Goal: Navigation & Orientation: Find specific page/section

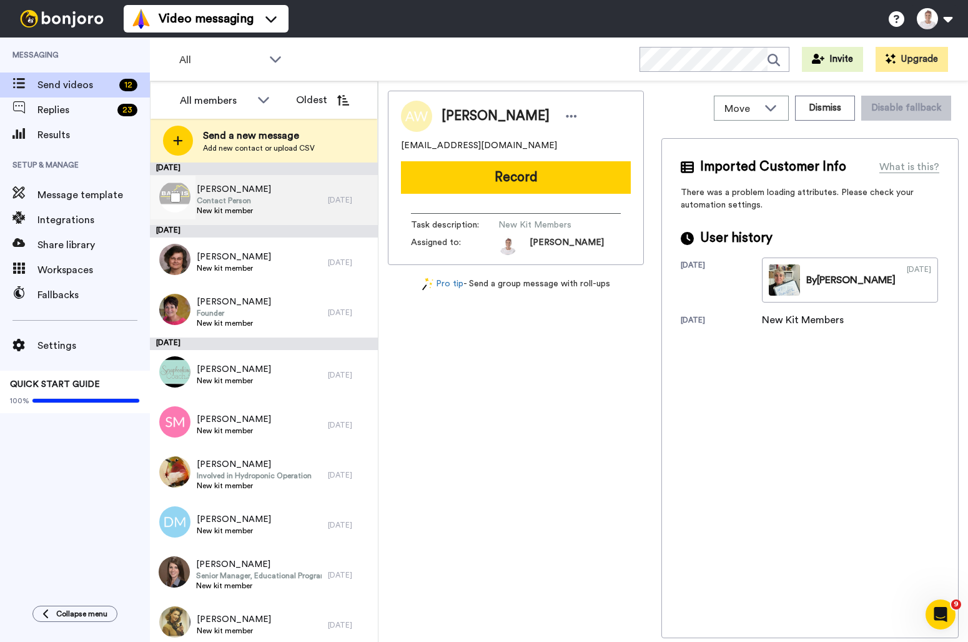
click at [219, 203] on span "Contact Person" at bounding box center [234, 201] width 74 height 10
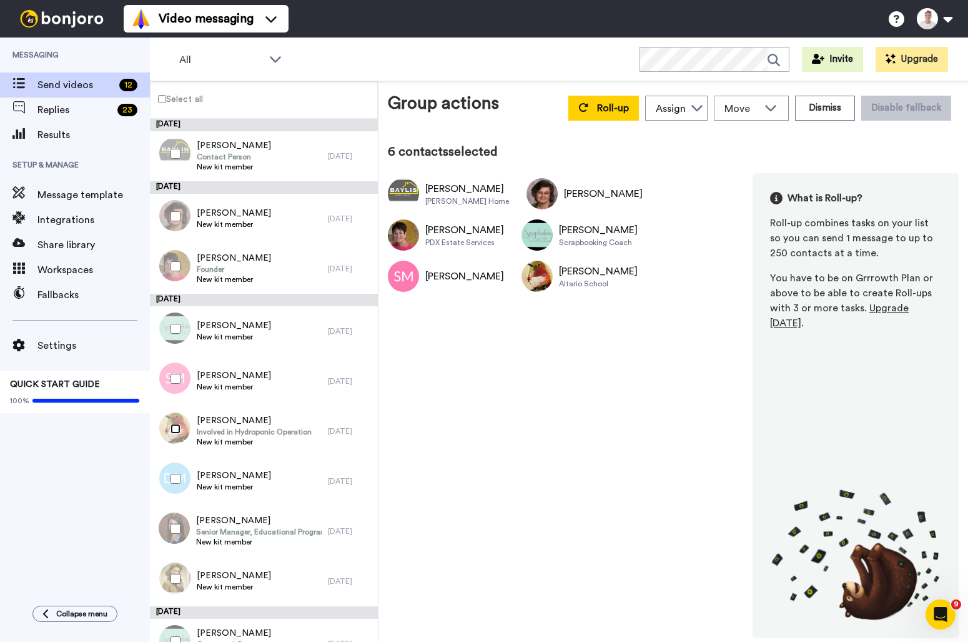
scroll to position [152, 0]
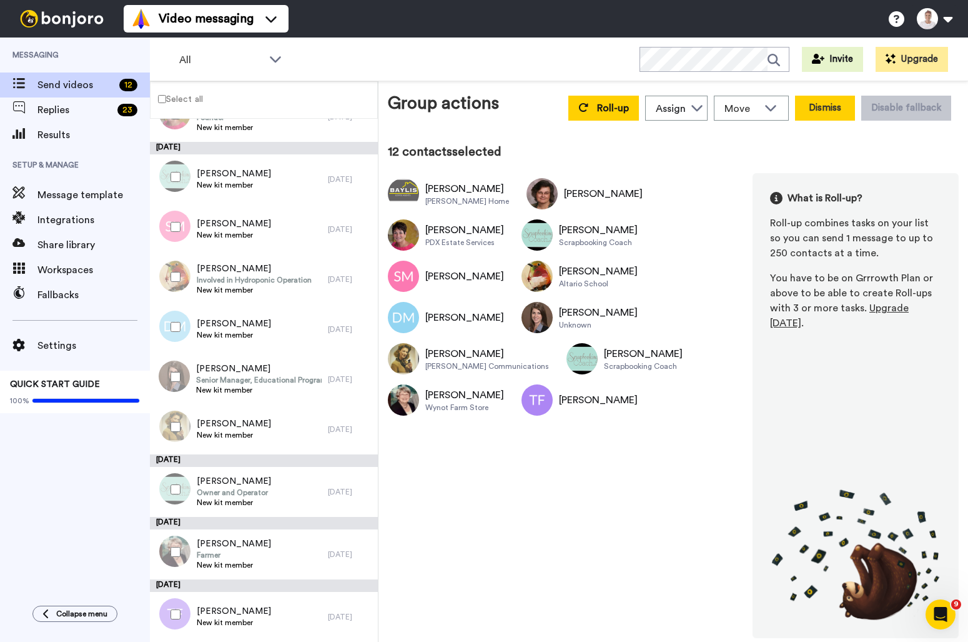
click at [823, 102] on button "Dismiss" at bounding box center [825, 108] width 60 height 25
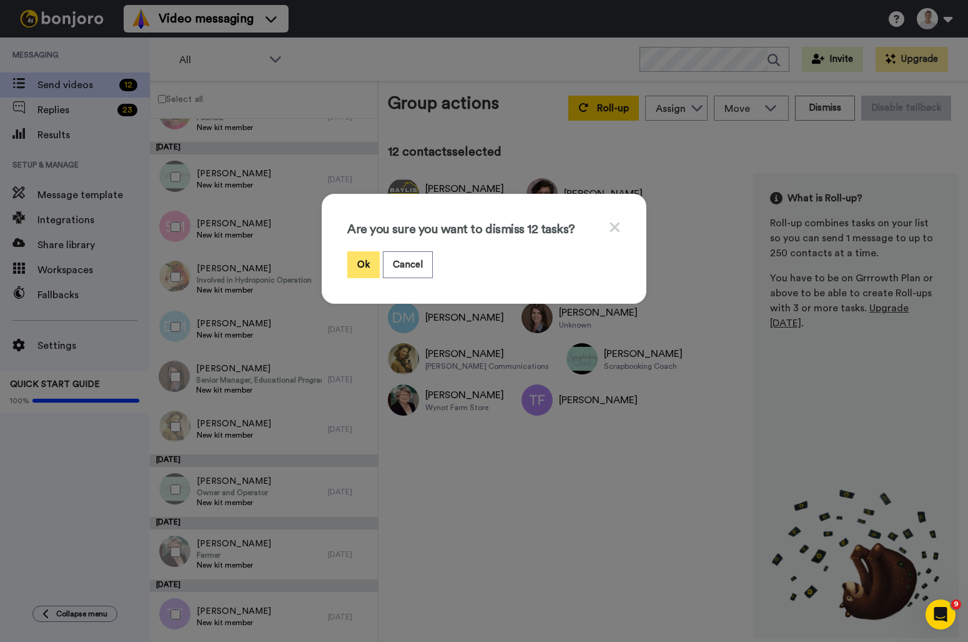
click at [368, 261] on button "Ok" at bounding box center [363, 264] width 32 height 27
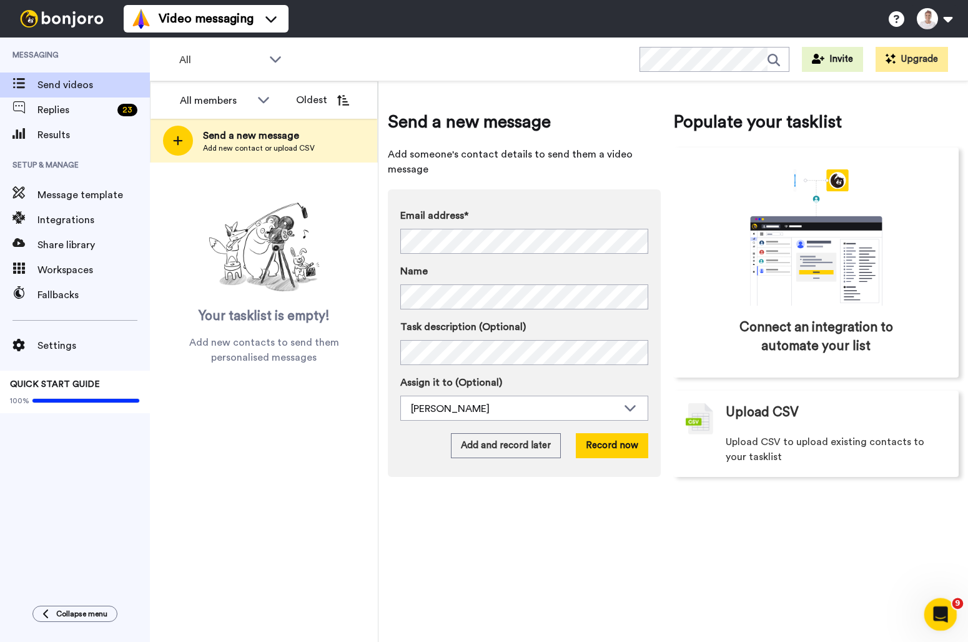
click at [942, 610] on icon "Open Intercom Messenger" at bounding box center [939, 612] width 21 height 21
